Goal: Task Accomplishment & Management: Complete application form

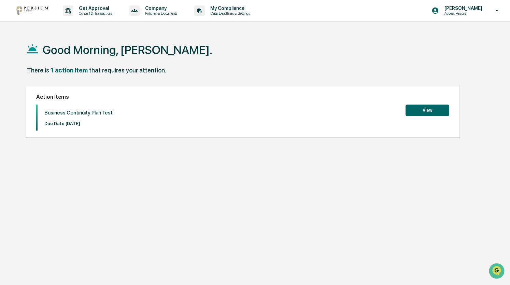
click at [442, 109] on button "View" at bounding box center [428, 110] width 44 height 12
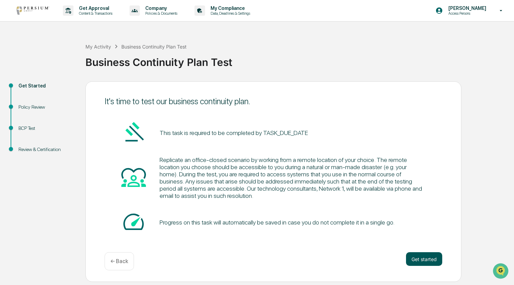
click at [410, 261] on button "Get started" at bounding box center [424, 259] width 36 height 14
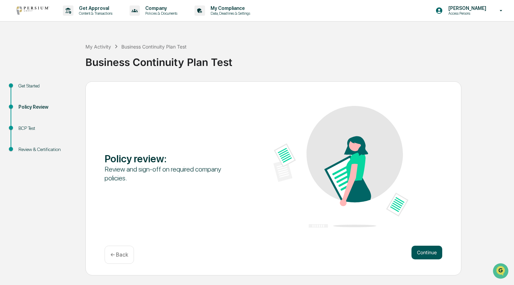
click at [419, 256] on button "Continue" at bounding box center [426, 252] width 31 height 14
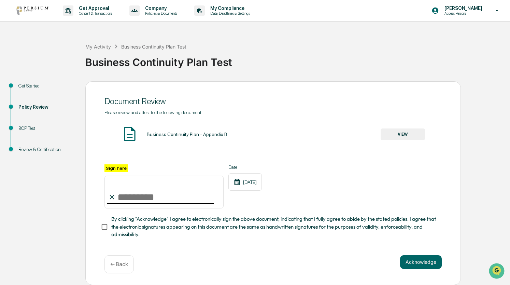
scroll to position [2, 0]
click at [384, 133] on button "VIEW" at bounding box center [403, 134] width 44 height 12
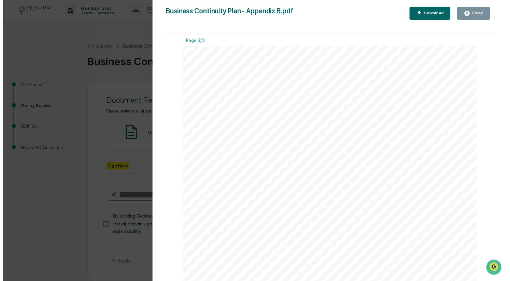
scroll to position [819, 0]
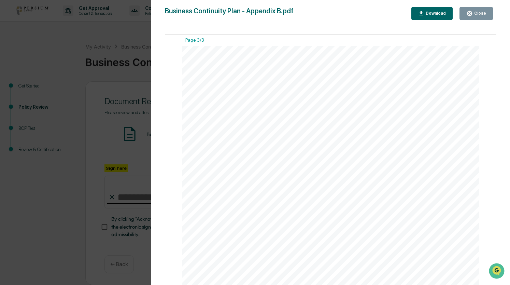
click at [473, 16] on icon "button" at bounding box center [469, 13] width 6 height 6
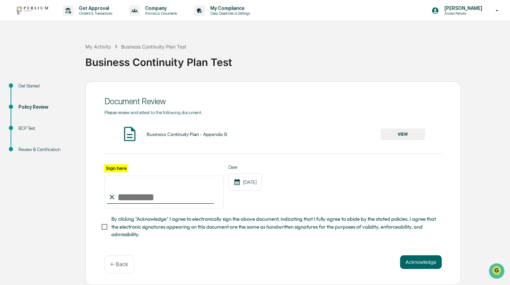
click at [167, 192] on input "Sign here" at bounding box center [163, 191] width 119 height 33
type input "**********"
click at [419, 258] on button "Acknowledge" at bounding box center [421, 262] width 42 height 14
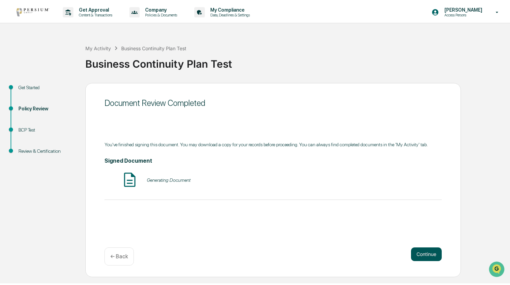
scroll to position [0, 0]
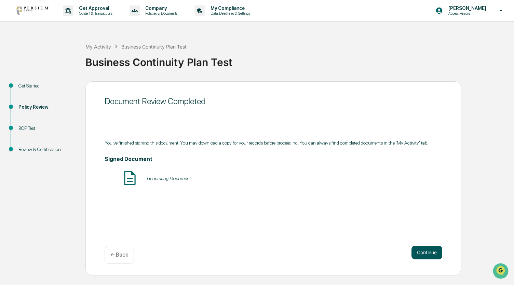
click at [437, 250] on button "Continue" at bounding box center [426, 252] width 31 height 14
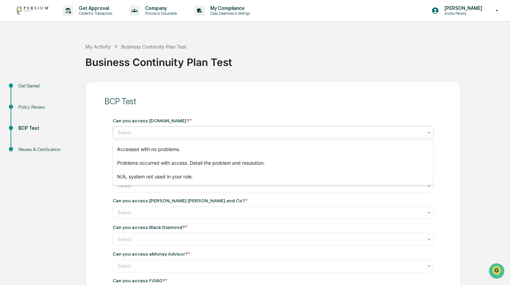
click at [271, 139] on div "Select..." at bounding box center [273, 132] width 321 height 13
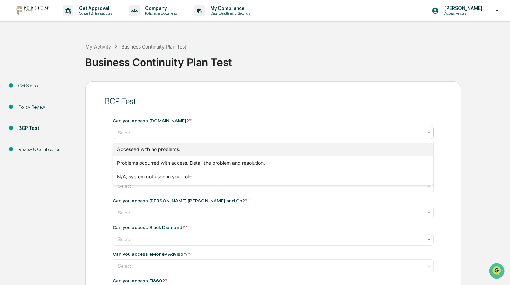
click at [250, 148] on div "Accessed with no problems." at bounding box center [273, 149] width 321 height 14
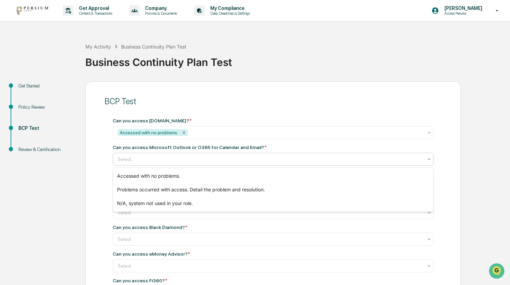
click at [157, 161] on div at bounding box center [270, 159] width 305 height 7
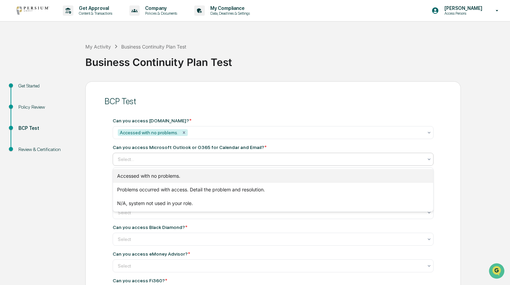
click at [155, 171] on div "Accessed with no problems." at bounding box center [273, 176] width 321 height 14
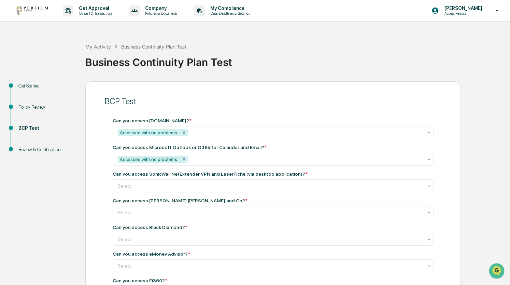
click at [188, 183] on div "Select" at bounding box center [270, 186] width 312 height 10
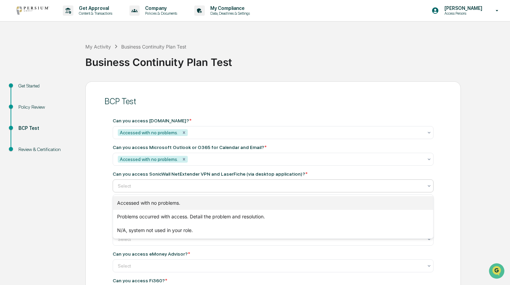
click at [184, 203] on div "Accessed with no problems." at bounding box center [273, 203] width 321 height 14
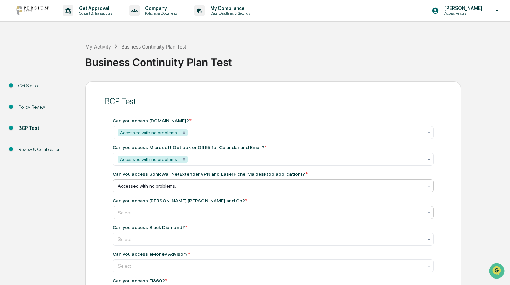
click at [210, 211] on div at bounding box center [270, 212] width 305 height 7
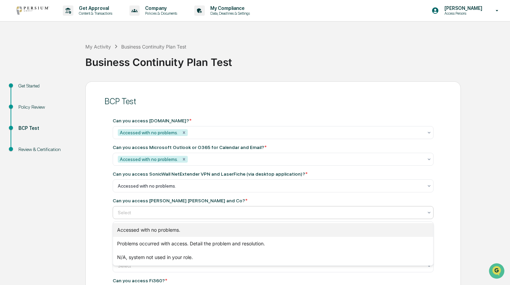
click at [196, 228] on div "Accessed with no problems." at bounding box center [273, 230] width 321 height 14
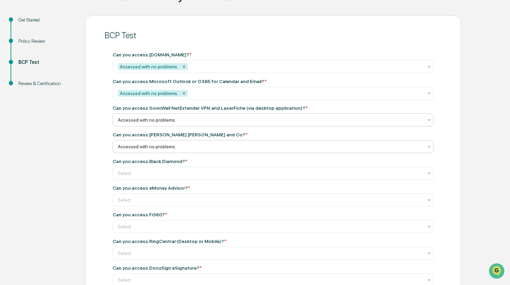
scroll to position [72, 0]
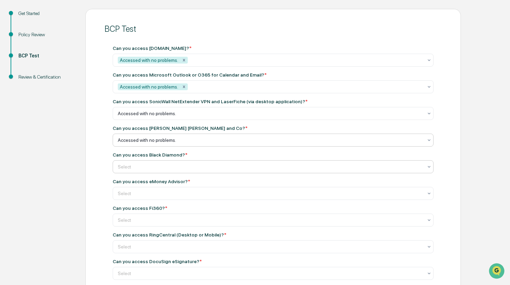
click at [159, 118] on div "Select" at bounding box center [270, 114] width 312 height 10
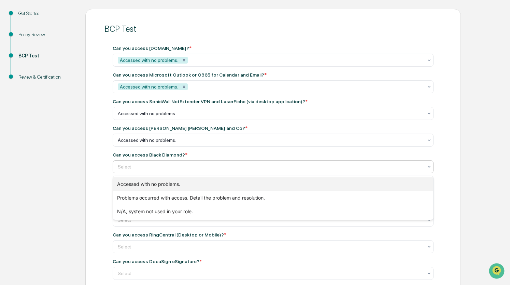
click at [157, 180] on div "Accessed with no problems." at bounding box center [273, 184] width 321 height 14
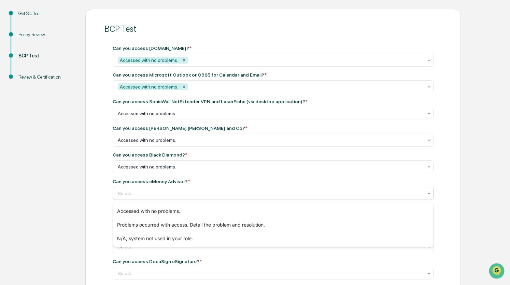
click at [171, 196] on div at bounding box center [270, 193] width 305 height 7
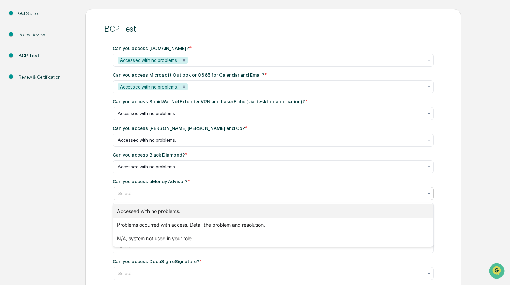
click at [170, 214] on div "Accessed with no problems." at bounding box center [273, 211] width 321 height 14
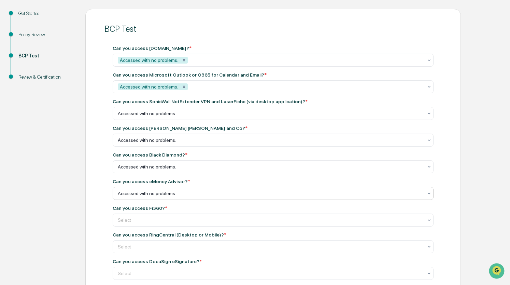
scroll to position [168, 0]
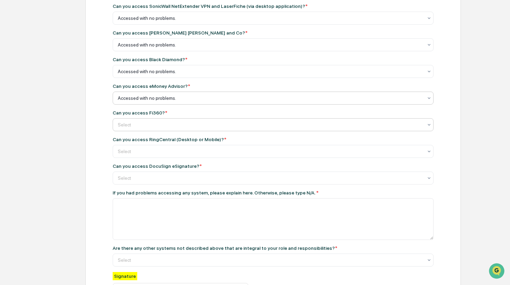
click at [199, 22] on div at bounding box center [270, 18] width 305 height 7
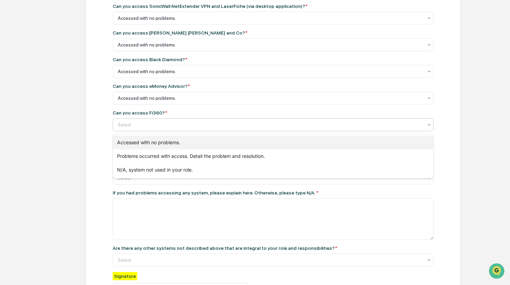
click at [197, 141] on div "Accessed with no problems." at bounding box center [273, 143] width 321 height 14
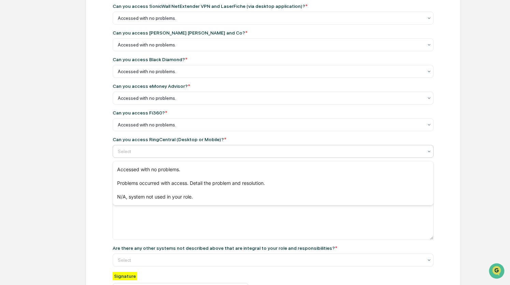
click at [161, 156] on div "Select" at bounding box center [270, 151] width 312 height 10
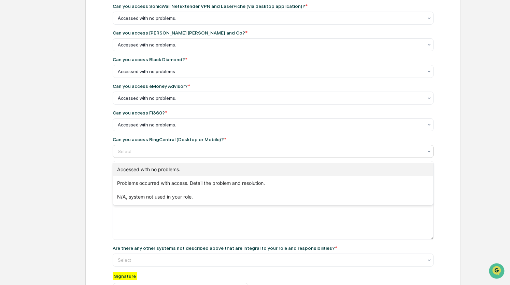
click at [164, 170] on div "Accessed with no problems." at bounding box center [273, 170] width 321 height 14
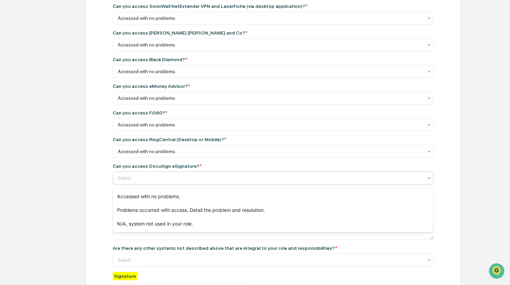
click at [197, 178] on div at bounding box center [270, 177] width 305 height 7
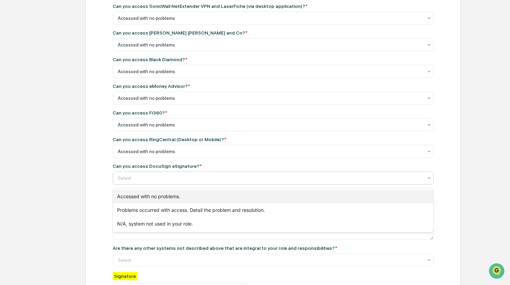
click at [191, 193] on div "Accessed with no problems." at bounding box center [273, 196] width 321 height 14
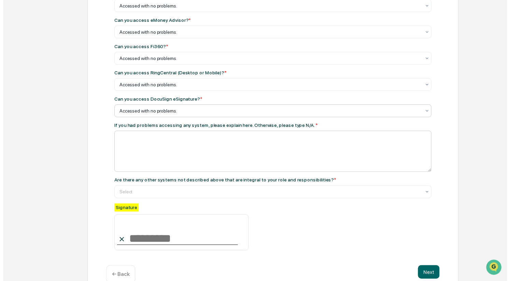
scroll to position [251, 0]
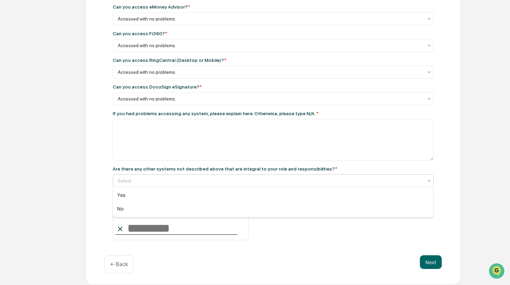
click at [188, 176] on div "Select" at bounding box center [270, 181] width 312 height 10
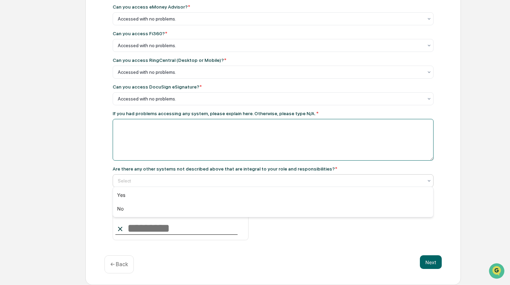
click at [197, 141] on textarea at bounding box center [273, 140] width 321 height 42
type textarea "***"
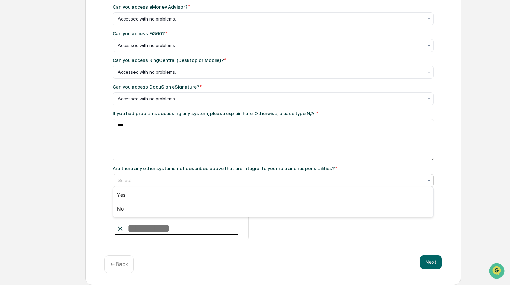
click at [179, 178] on div at bounding box center [270, 180] width 305 height 7
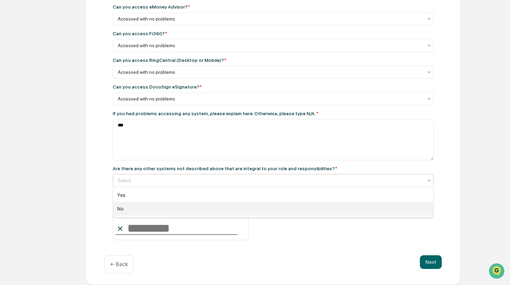
click at [174, 211] on div "No" at bounding box center [273, 209] width 321 height 14
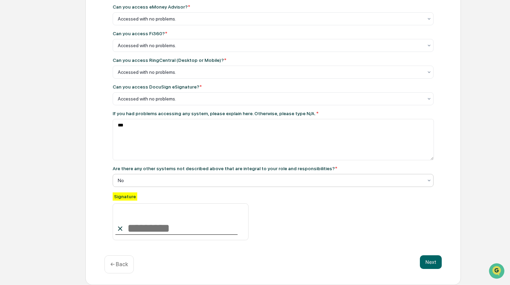
click at [174, 234] on input at bounding box center [181, 221] width 136 height 37
type input "**********"
click at [435, 263] on button "Next" at bounding box center [431, 262] width 22 height 14
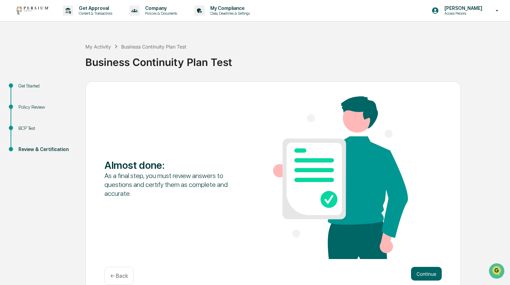
scroll to position [12, 0]
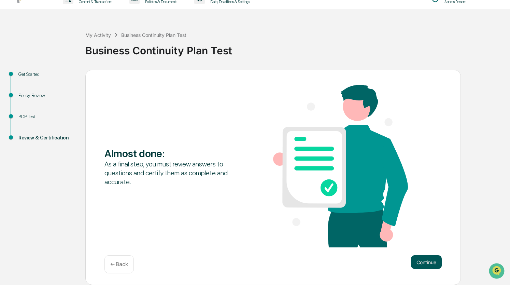
click at [414, 256] on button "Continue" at bounding box center [426, 262] width 31 height 14
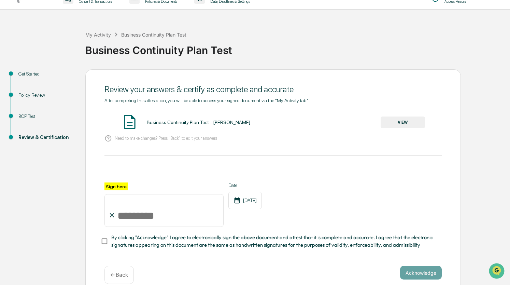
click at [191, 144] on div "Need to make changes? Press "Back" to edit your answers" at bounding box center [272, 138] width 337 height 14
click at [147, 213] on input "Sign here" at bounding box center [163, 210] width 119 height 33
click at [389, 121] on button "VIEW" at bounding box center [403, 122] width 44 height 12
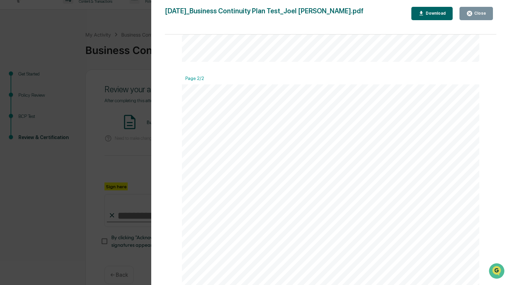
scroll to position [409, 0]
click at [479, 12] on div "Close" at bounding box center [479, 13] width 13 height 5
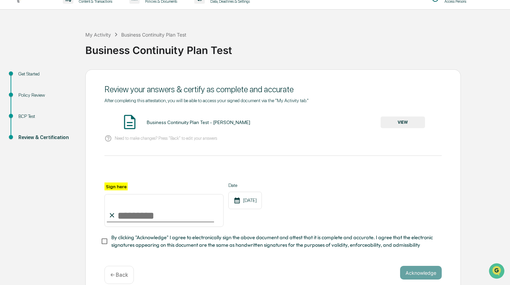
click at [160, 214] on input "Sign here" at bounding box center [163, 210] width 119 height 33
type input "**********"
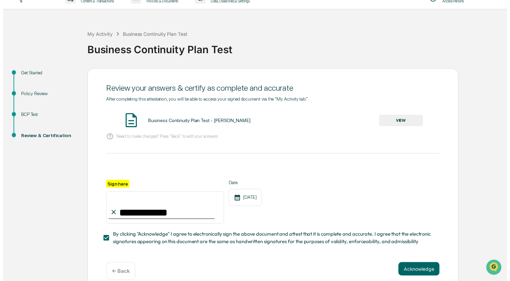
scroll to position [25, 0]
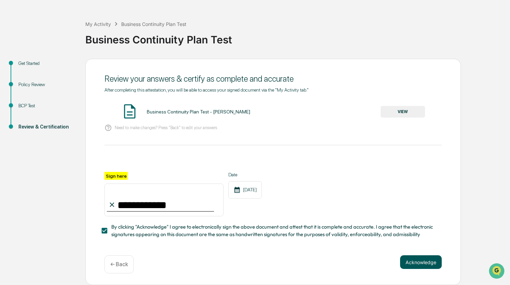
click at [410, 259] on button "Acknowledge" at bounding box center [421, 262] width 42 height 14
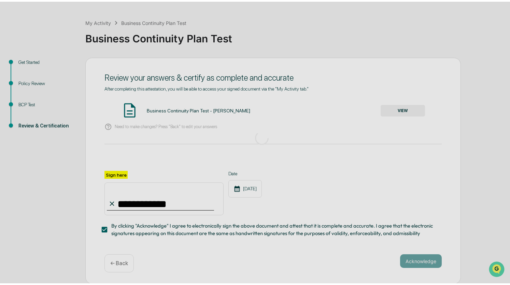
scroll to position [0, 0]
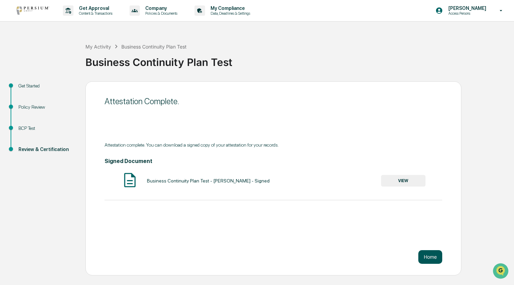
click at [423, 258] on button "Home" at bounding box center [430, 257] width 24 height 14
